Goal: Task Accomplishment & Management: Manage account settings

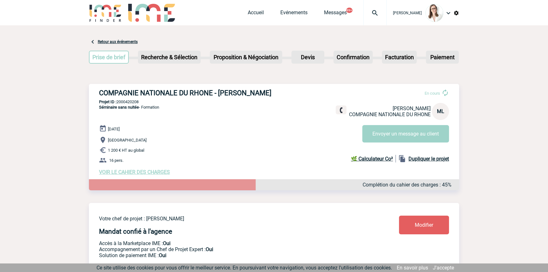
click at [366, 9] on div at bounding box center [374, 12] width 23 height 25
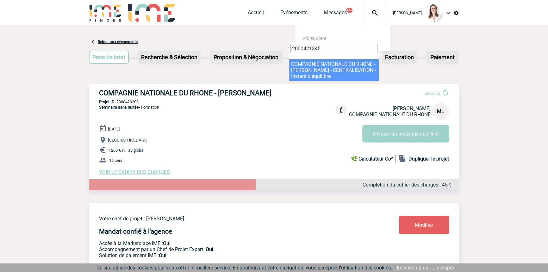
type input "2000421345"
select select "20846"
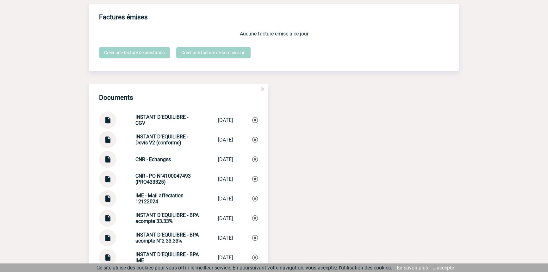
scroll to position [679, 0]
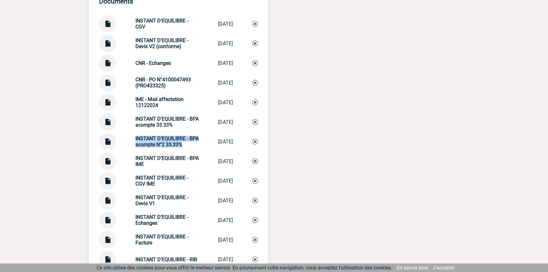
drag, startPoint x: 180, startPoint y: 155, endPoint x: 130, endPoint y: 146, distance: 51.1
click at [130, 146] on div "INSTANT D'EQUILIBRE - BPA acompte N°2 33.33% INSTANT D'EQUIL... 01/04/2025" at bounding box center [178, 141] width 159 height 17
copy strong "INSTANT D'EQUILIBRE - BPA acompte N°2 33.33%"
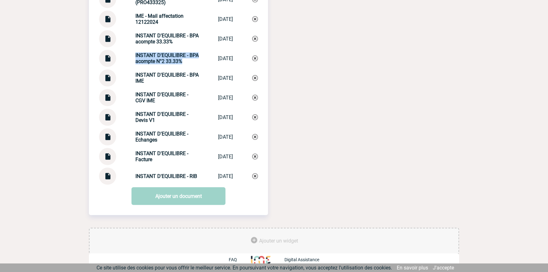
scroll to position [775, 0]
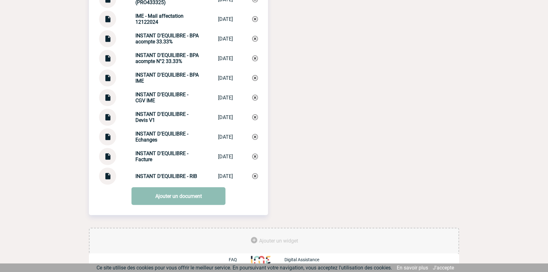
click at [180, 191] on link "Ajouter un document" at bounding box center [179, 196] width 94 height 18
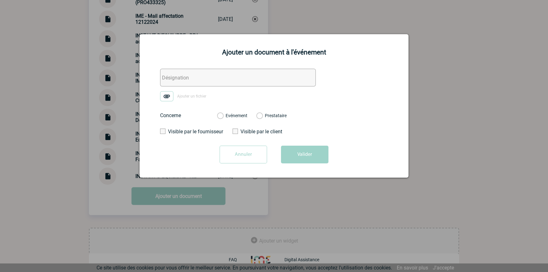
click at [201, 80] on input "text" at bounding box center [238, 78] width 156 height 18
paste input "INSTANT D'EQUILIBRE - BPA acompte N°2 33.33%"
drag, startPoint x: 255, startPoint y: 78, endPoint x: 258, endPoint y: 79, distance: 3.9
click at [255, 78] on input "INSTANT D'EQUILIBRE - BPA acompte N°2 33.33%" at bounding box center [238, 78] width 156 height 18
type input "INSTANT D'EQUILIBRE - BPA acompte N°3 33.33%"
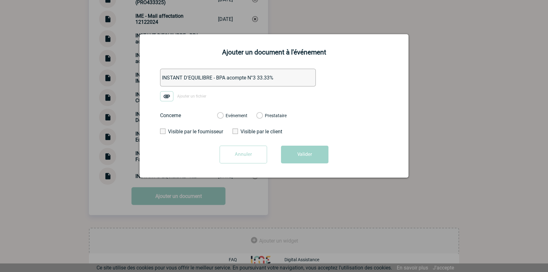
click at [164, 92] on img at bounding box center [166, 96] width 13 height 10
click at [0, 0] on input "Ajouter un fichier" at bounding box center [0, 0] width 0 height 0
click at [223, 117] on label "Evénement" at bounding box center [220, 116] width 6 height 6
drag, startPoint x: 234, startPoint y: 114, endPoint x: 237, endPoint y: 116, distance: 4.1
click at [223, 114] on label "Evénement" at bounding box center [220, 116] width 6 height 6
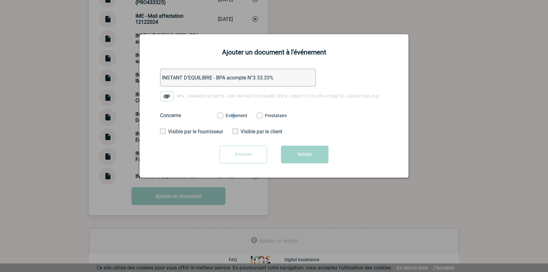
click at [0, 0] on input "Evénement" at bounding box center [0, 0] width 0 height 0
click at [297, 146] on button "Valider" at bounding box center [304, 154] width 47 height 18
